Goal: Information Seeking & Learning: Find specific fact

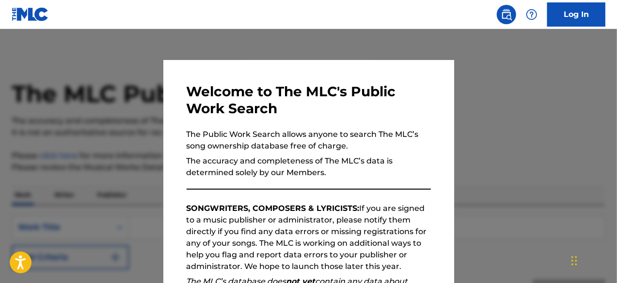
scroll to position [159, 0]
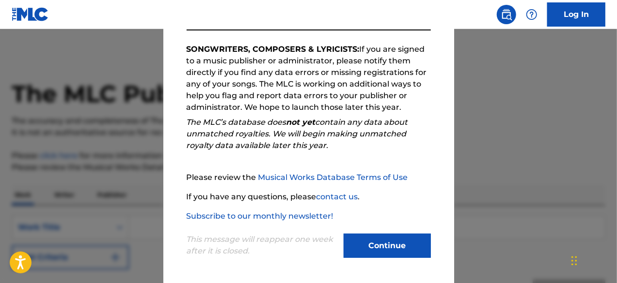
click at [380, 250] on button "Continue" at bounding box center [387, 246] width 87 height 24
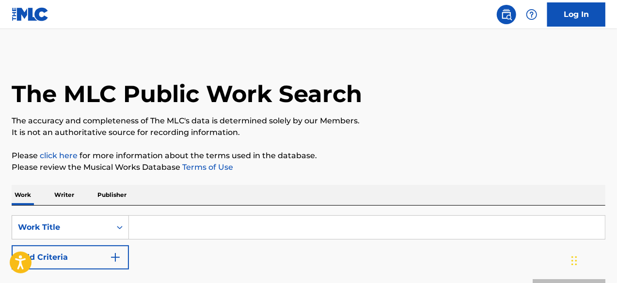
click at [181, 231] on input "Search Form" at bounding box center [367, 227] width 476 height 23
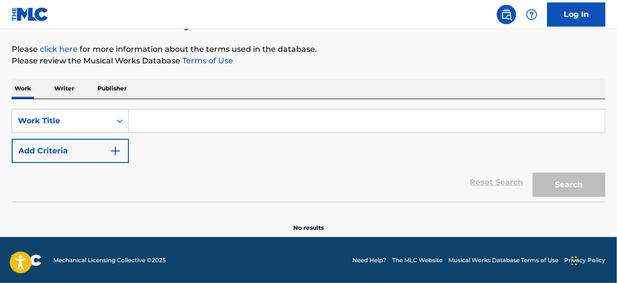
click at [103, 153] on button "Add Criteria" at bounding box center [70, 151] width 117 height 24
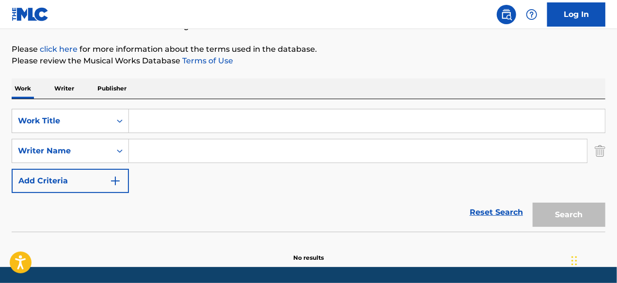
click at [140, 114] on input "Search Form" at bounding box center [367, 121] width 476 height 23
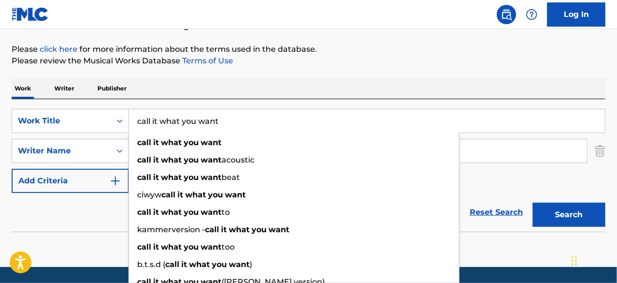
type input "call it what you want"
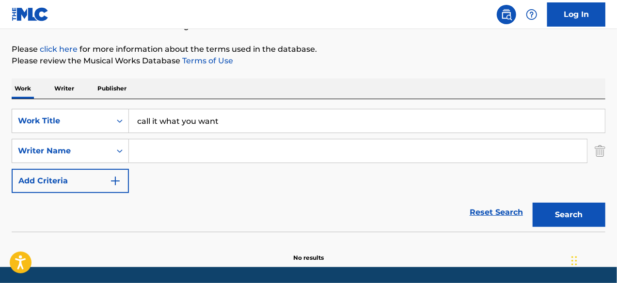
click at [65, 239] on section "No results" at bounding box center [309, 249] width 594 height 25
click at [161, 147] on input "Search Form" at bounding box center [358, 151] width 458 height 23
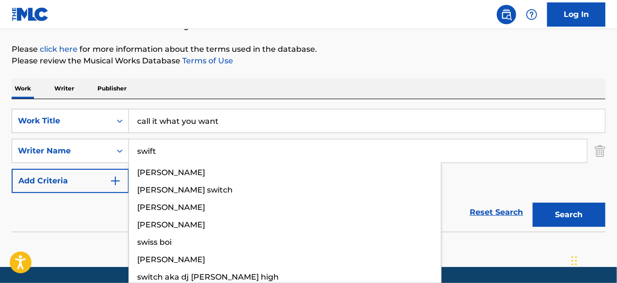
type input "swift"
click at [533, 203] on button "Search" at bounding box center [569, 215] width 73 height 24
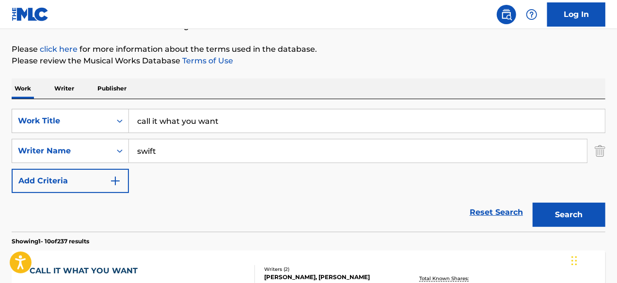
click at [86, 210] on div "Reset Search Search" at bounding box center [309, 212] width 594 height 39
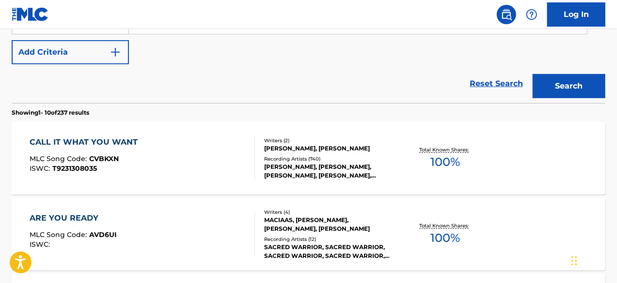
scroll to position [300, 0]
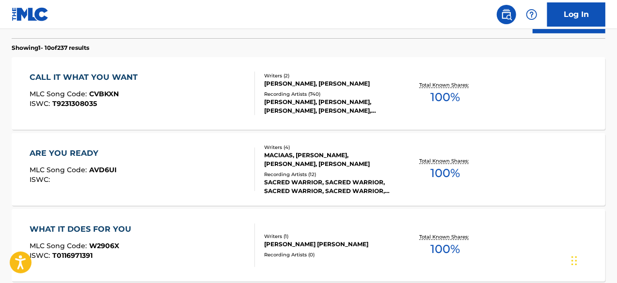
click at [299, 107] on div "[PERSON_NAME], [PERSON_NAME], [PERSON_NAME], [PERSON_NAME], [PERSON_NAME]" at bounding box center [330, 106] width 132 height 17
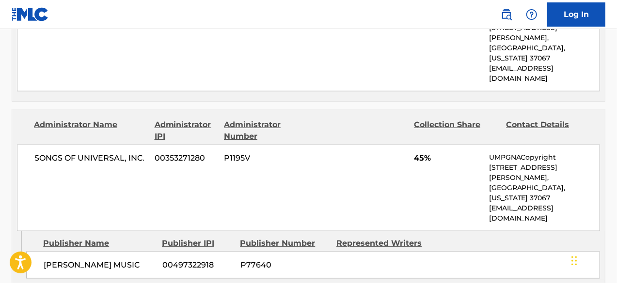
scroll to position [452, 0]
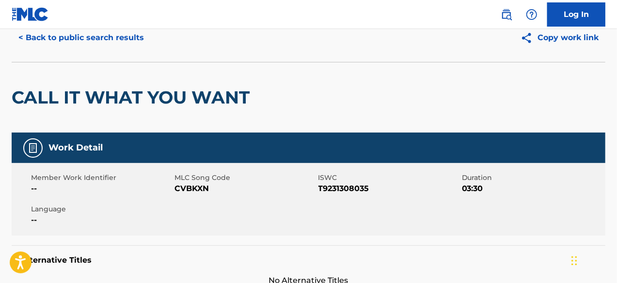
scroll to position [0, 0]
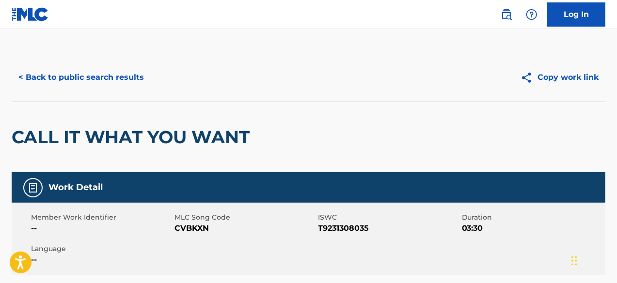
click at [128, 81] on button "< Back to public search results" at bounding box center [81, 77] width 139 height 24
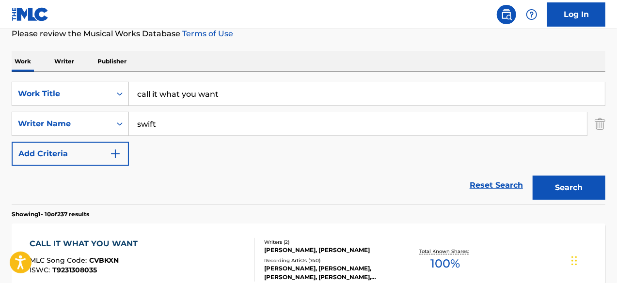
scroll to position [32, 0]
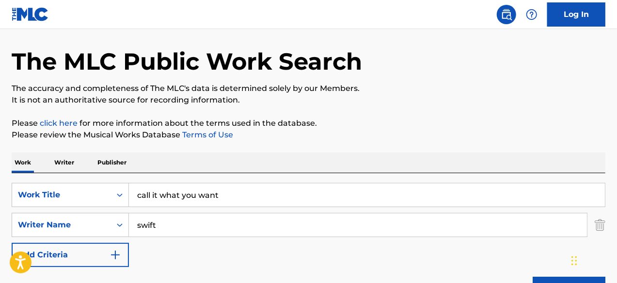
click at [217, 200] on input "call it what you want" at bounding box center [367, 195] width 476 height 23
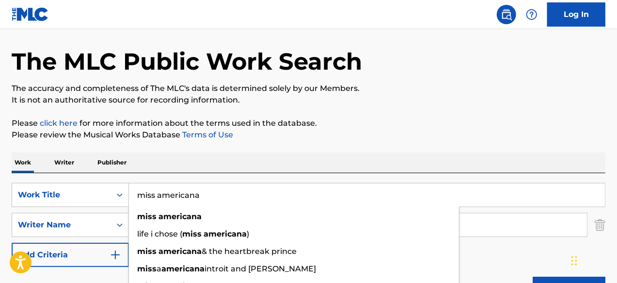
type input "miss americana"
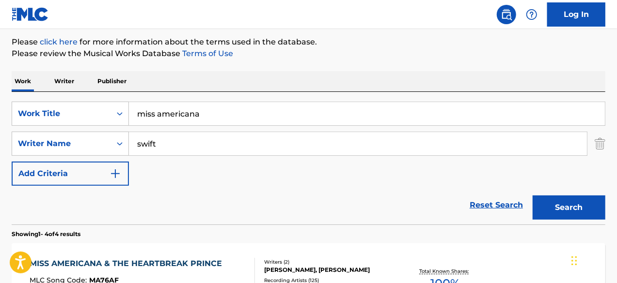
scroll to position [226, 0]
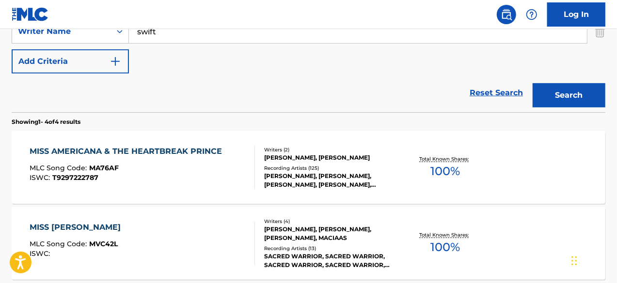
click at [334, 160] on div "[PERSON_NAME], [PERSON_NAME]" at bounding box center [330, 158] width 132 height 9
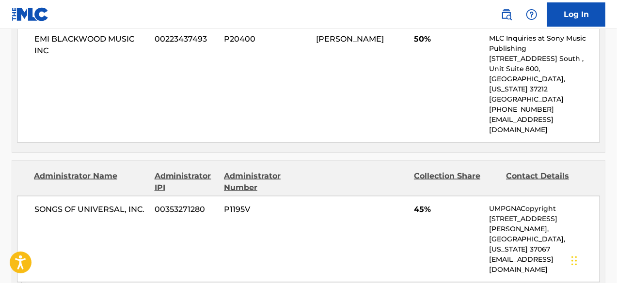
scroll to position [517, 0]
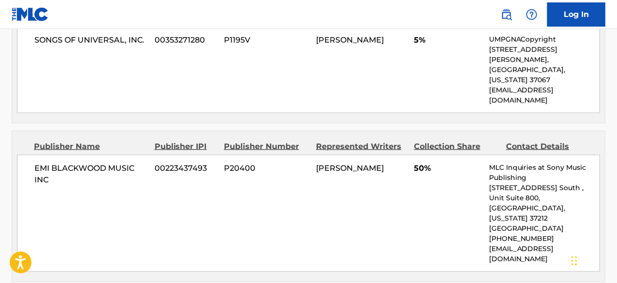
click at [330, 164] on span "[PERSON_NAME]" at bounding box center [350, 168] width 68 height 9
drag, startPoint x: 330, startPoint y: 145, endPoint x: 346, endPoint y: 142, distance: 15.9
click at [346, 164] on span "[PERSON_NAME]" at bounding box center [350, 168] width 68 height 9
copy span "[PERSON_NAME]"
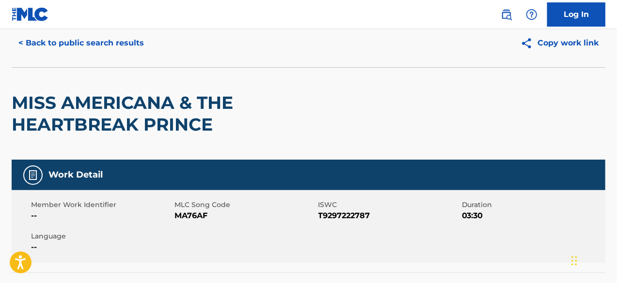
scroll to position [0, 0]
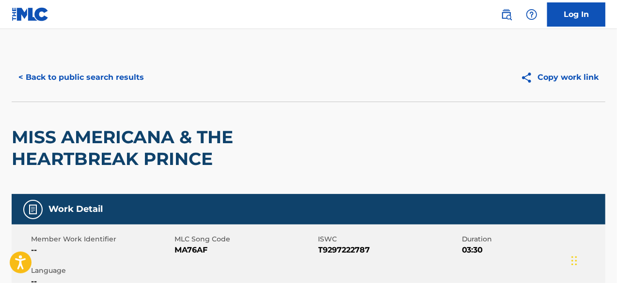
click at [84, 79] on button "< Back to public search results" at bounding box center [81, 77] width 139 height 24
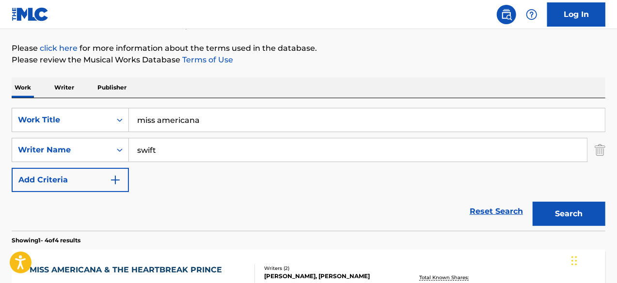
scroll to position [23, 0]
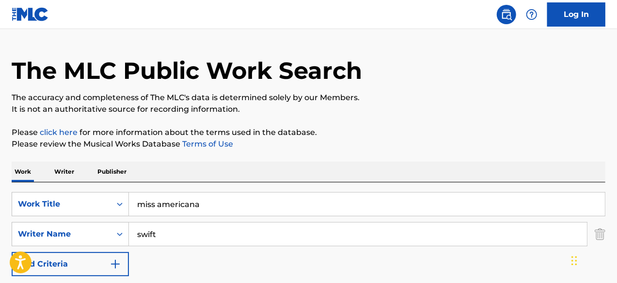
click at [197, 207] on input "miss americana" at bounding box center [367, 204] width 476 height 23
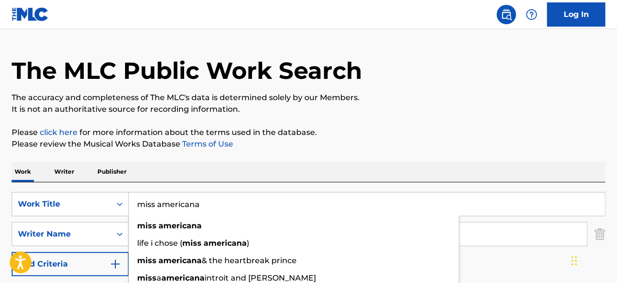
click at [197, 207] on input "miss americana" at bounding box center [367, 204] width 476 height 23
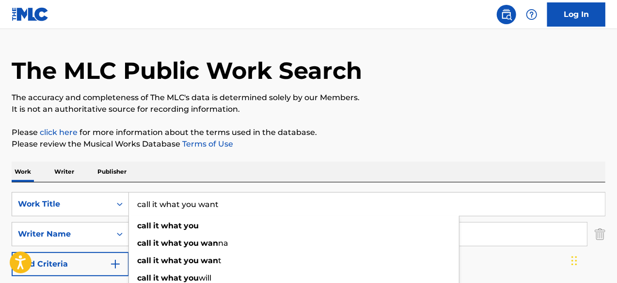
type input "call it what you want"
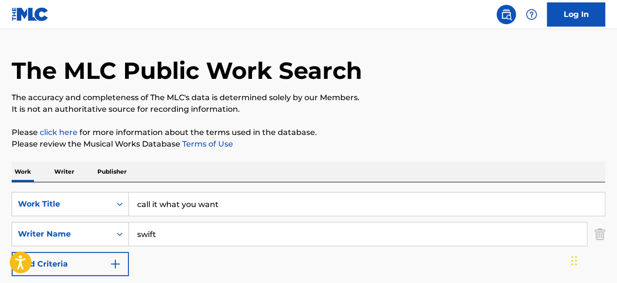
scroll to position [217, 0]
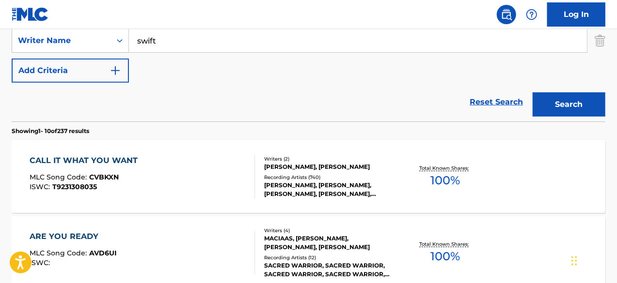
click at [296, 170] on div "[PERSON_NAME], [PERSON_NAME]" at bounding box center [330, 167] width 132 height 9
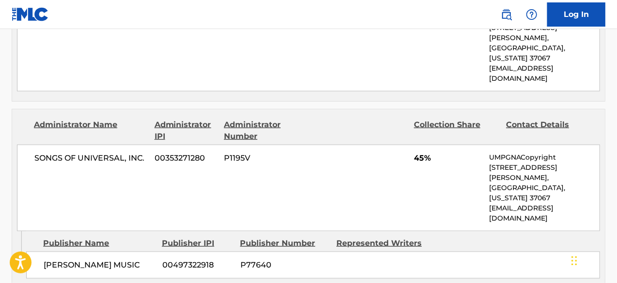
scroll to position [452, 0]
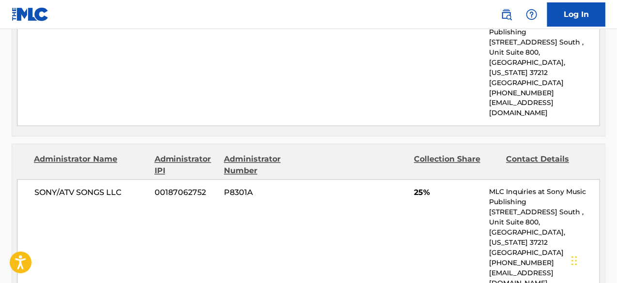
scroll to position [840, 0]
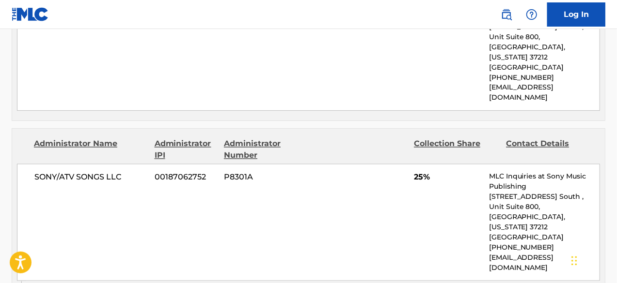
drag, startPoint x: 61, startPoint y: 231, endPoint x: 112, endPoint y: 223, distance: 52.5
copy span "DUCKY [PERSON_NAME] MUSIC"
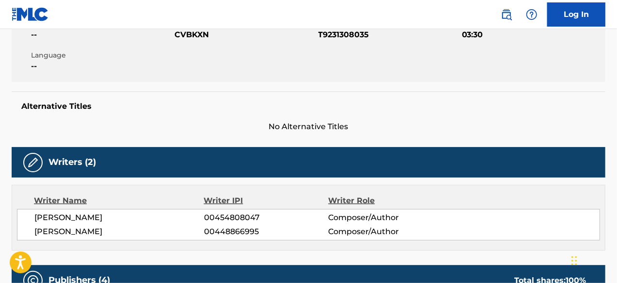
scroll to position [0, 0]
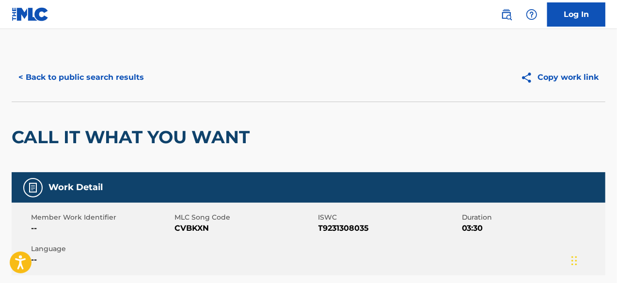
click at [52, 79] on button "< Back to public search results" at bounding box center [81, 77] width 139 height 24
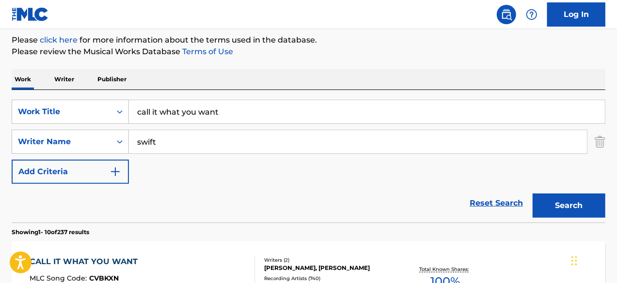
scroll to position [83, 0]
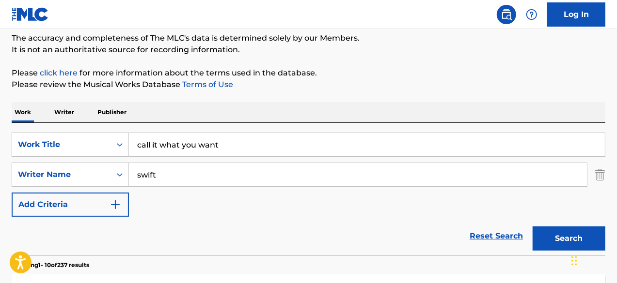
click at [186, 148] on input "call it what you want" at bounding box center [367, 144] width 476 height 23
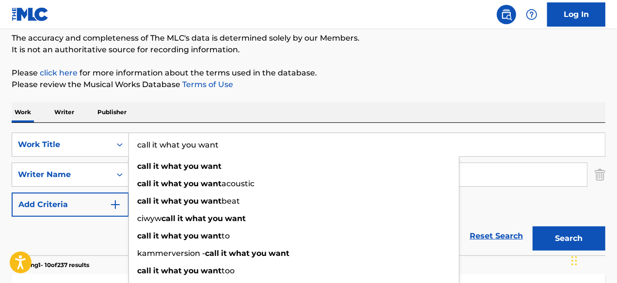
click at [186, 148] on input "call it what you want" at bounding box center [367, 144] width 476 height 23
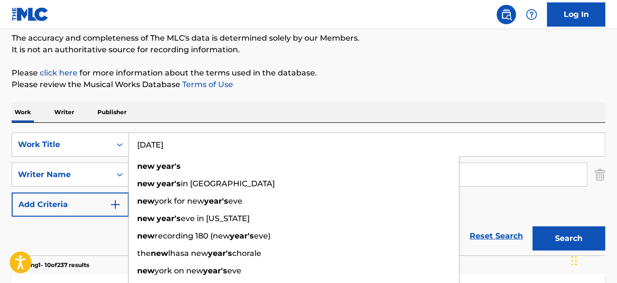
type input "[DATE]"
click at [533, 227] on button "Search" at bounding box center [569, 239] width 73 height 24
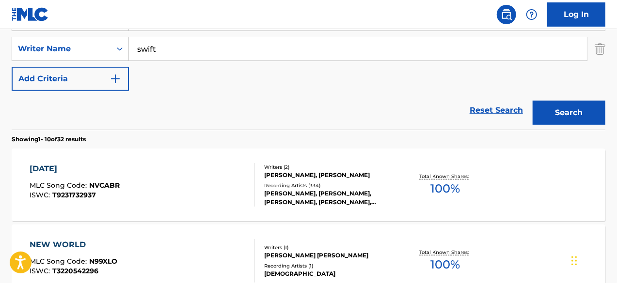
scroll to position [233, 0]
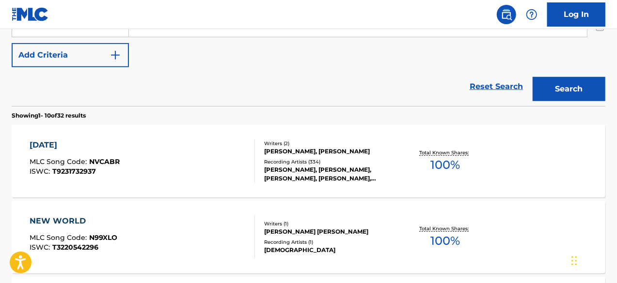
click at [329, 151] on div "[PERSON_NAME], [PERSON_NAME]" at bounding box center [330, 151] width 132 height 9
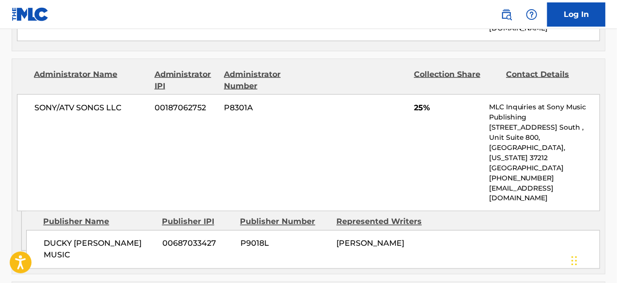
scroll to position [710, 0]
